Goal: Check status: Check status

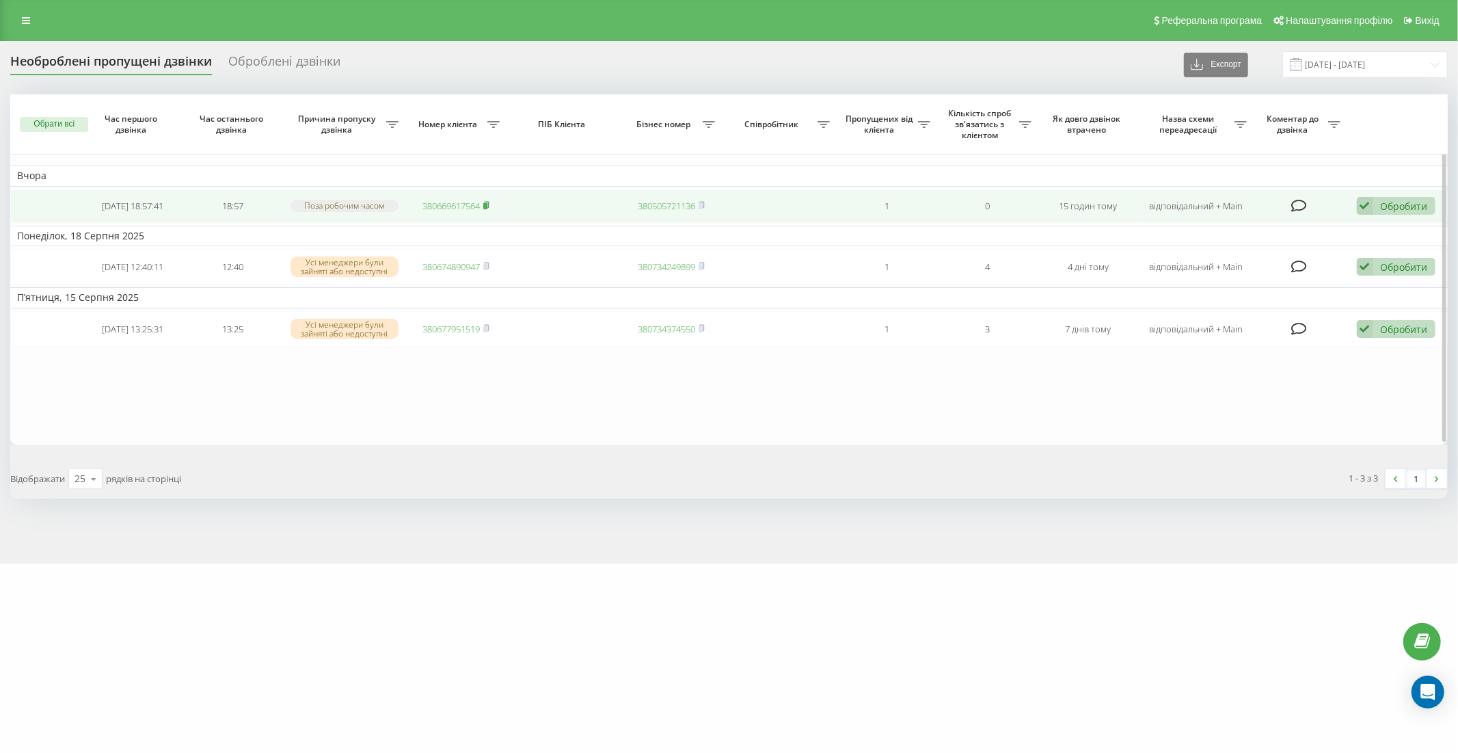
click at [487, 206] on rect at bounding box center [485, 206] width 4 height 6
click at [191, 197] on td "18:57" at bounding box center [233, 206] width 101 height 34
click at [556, 205] on td at bounding box center [564, 206] width 115 height 34
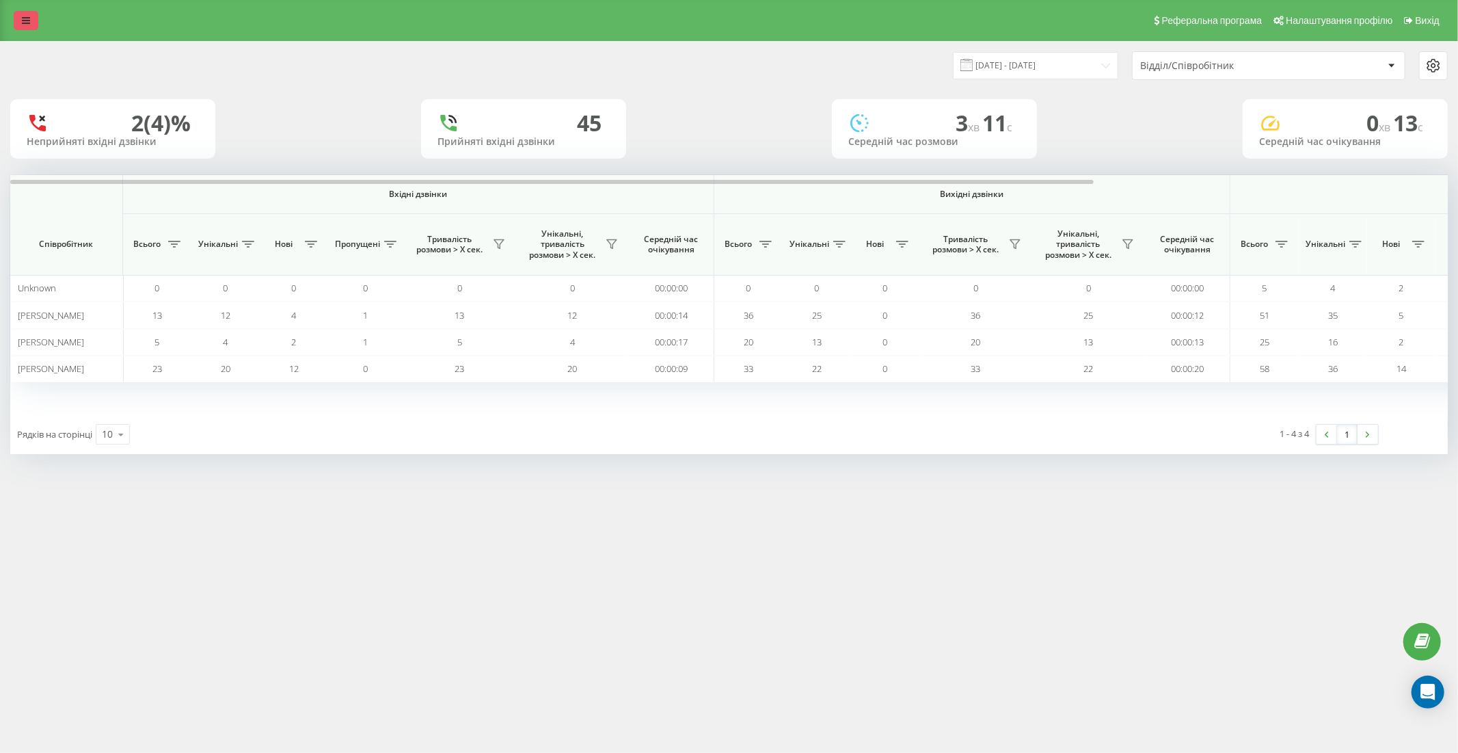
click at [25, 14] on link at bounding box center [26, 20] width 25 height 19
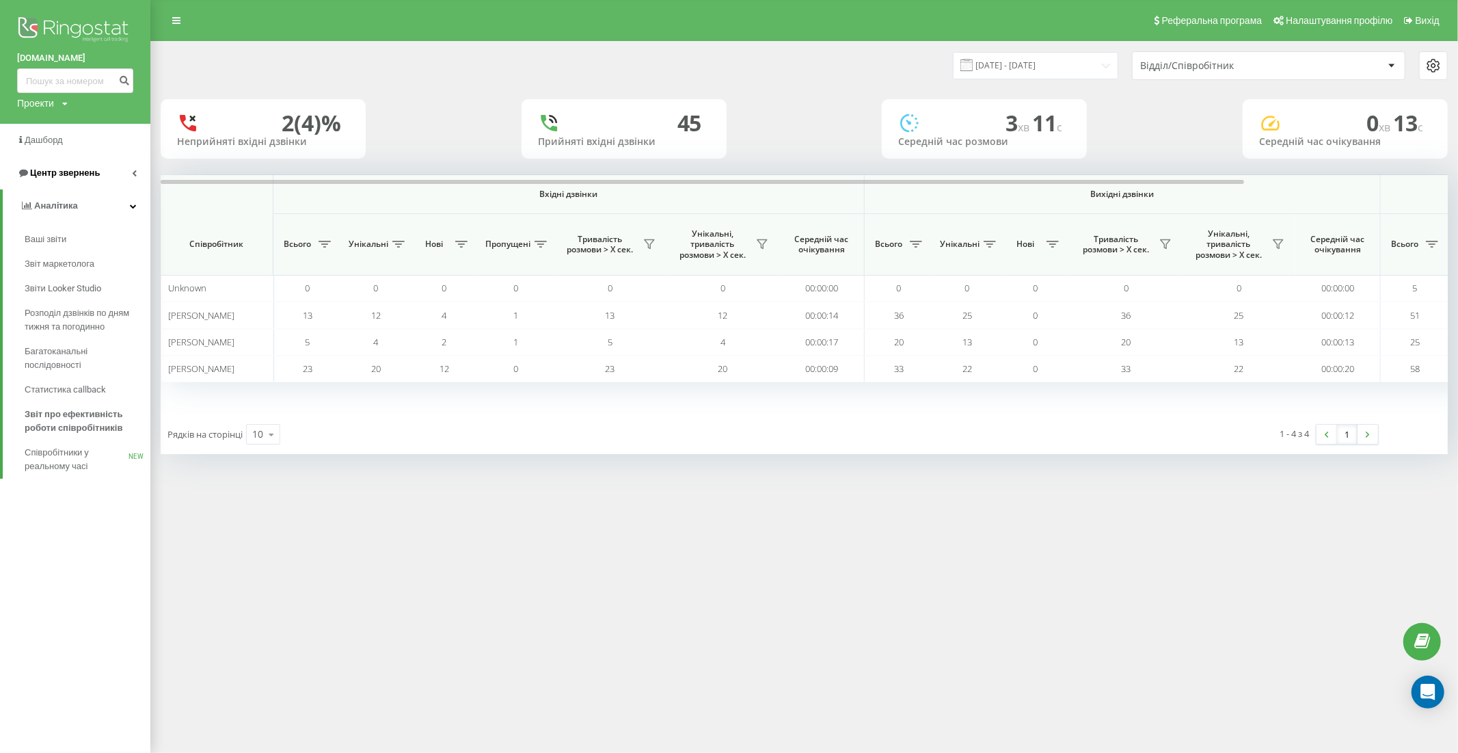
click at [78, 178] on span "Центр звернень" at bounding box center [65, 173] width 70 height 10
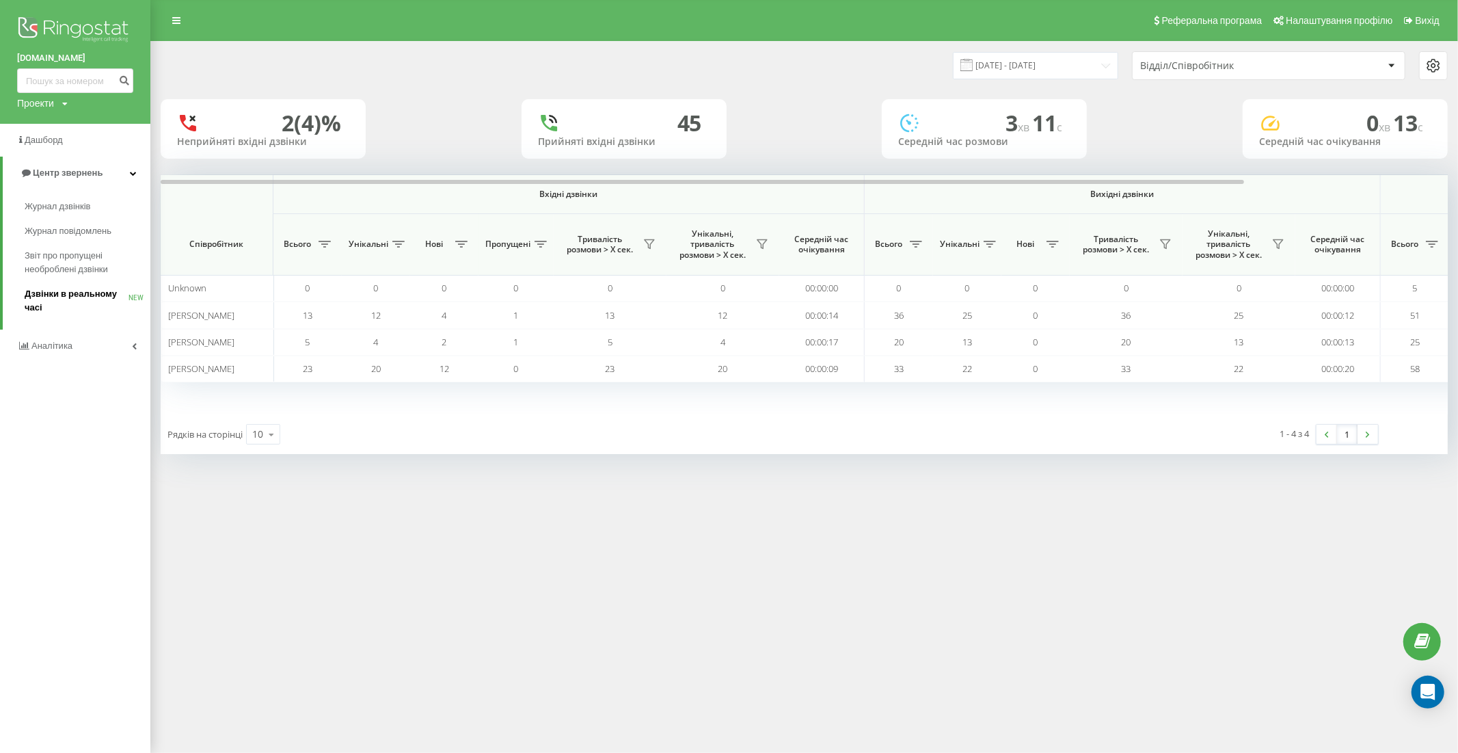
click at [64, 295] on span "Дзвінки в реальному часі" at bounding box center [77, 300] width 104 height 27
